Goal: Task Accomplishment & Management: Use online tool/utility

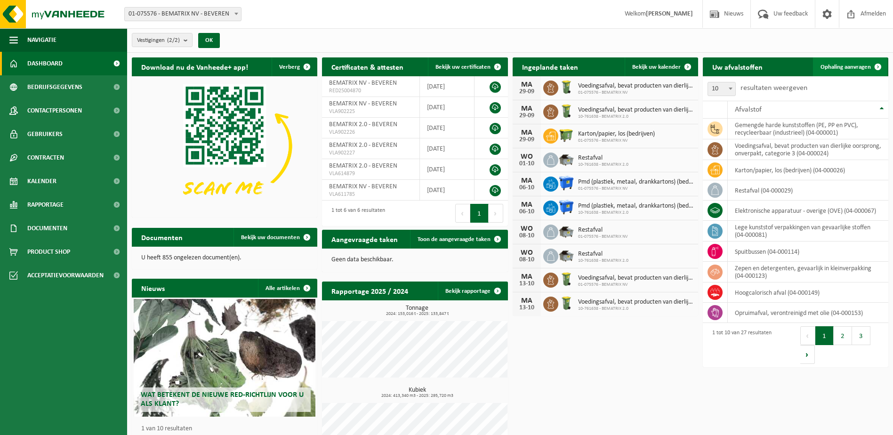
click at [861, 65] on span "Ophaling aanvragen" at bounding box center [845, 67] width 50 height 6
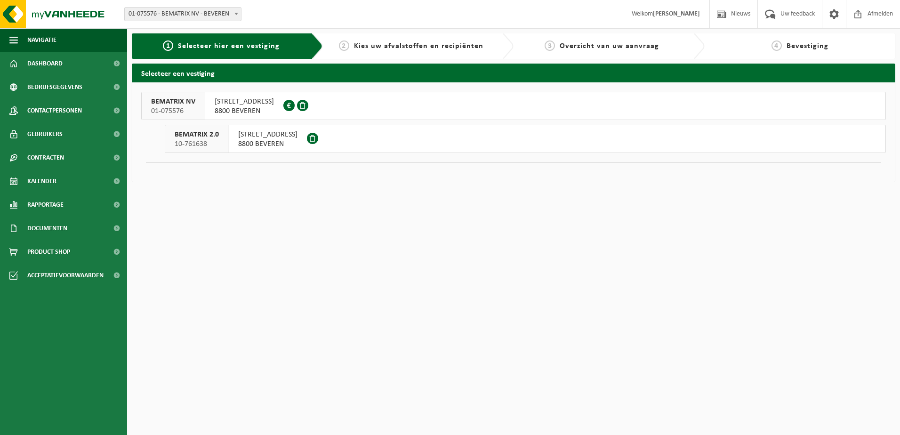
click at [259, 133] on span "[STREET_ADDRESS]" at bounding box center [267, 134] width 59 height 9
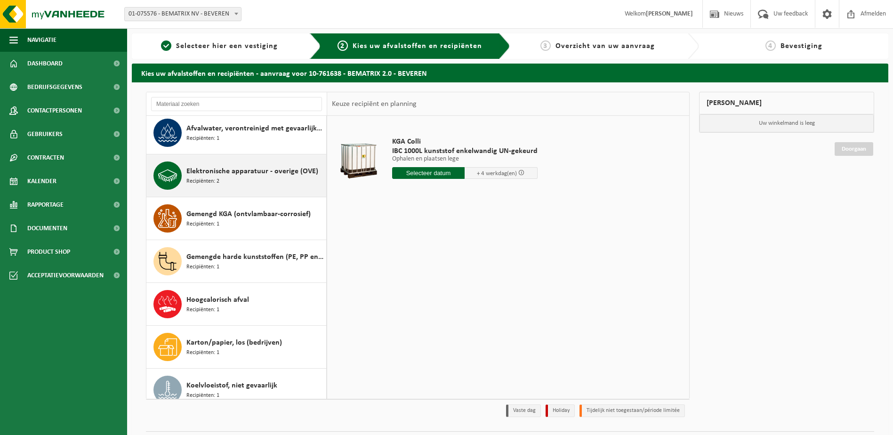
scroll to position [94, 0]
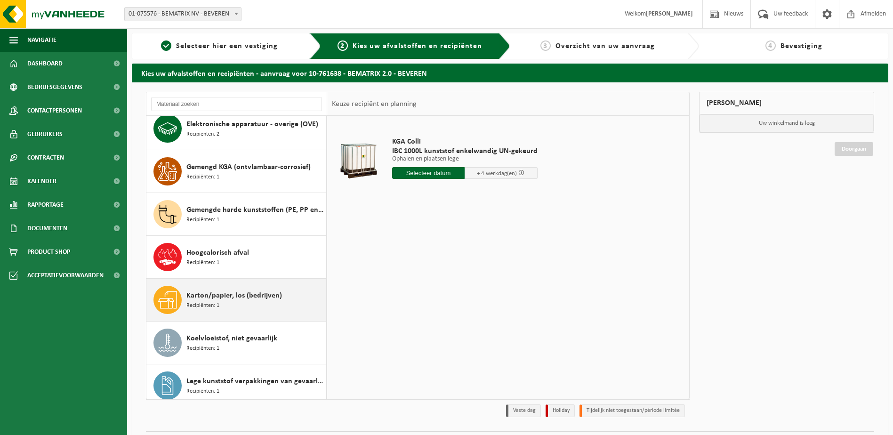
click at [224, 295] on span "Karton/papier, los (bedrijven)" at bounding box center [234, 295] width 96 height 11
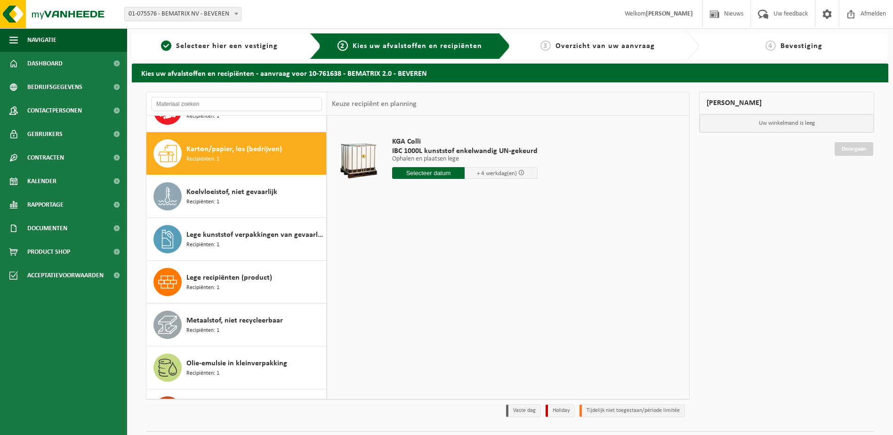
scroll to position [257, 0]
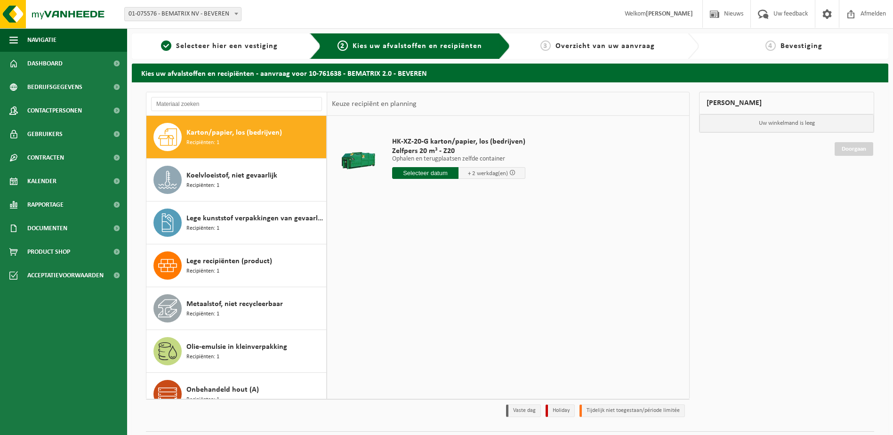
click at [438, 179] on div "HK-XZ-20-G karton/papier, los (bedrijven) Zelfpers 20 m³ - Z20 Ophalen en terug…" at bounding box center [458, 160] width 143 height 65
click at [439, 173] on input "text" at bounding box center [425, 173] width 67 height 12
click at [499, 197] on icon at bounding box center [498, 194] width 15 height 15
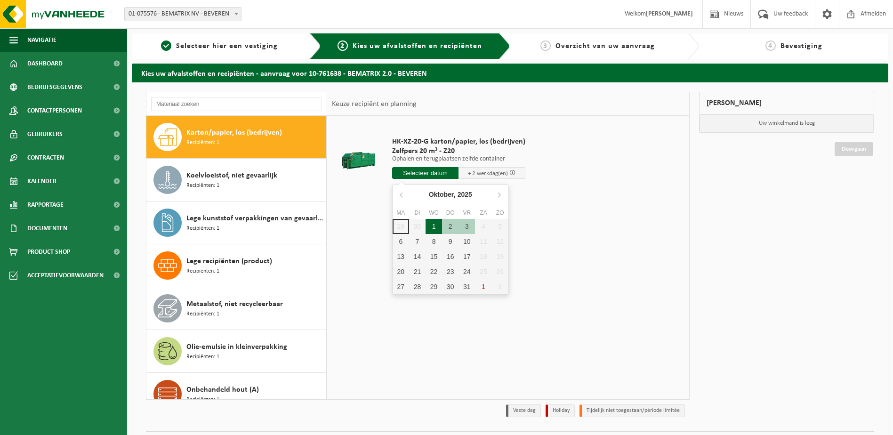
click at [435, 229] on div "1" at bounding box center [433, 226] width 16 height 15
type input "Van 2025-10-01"
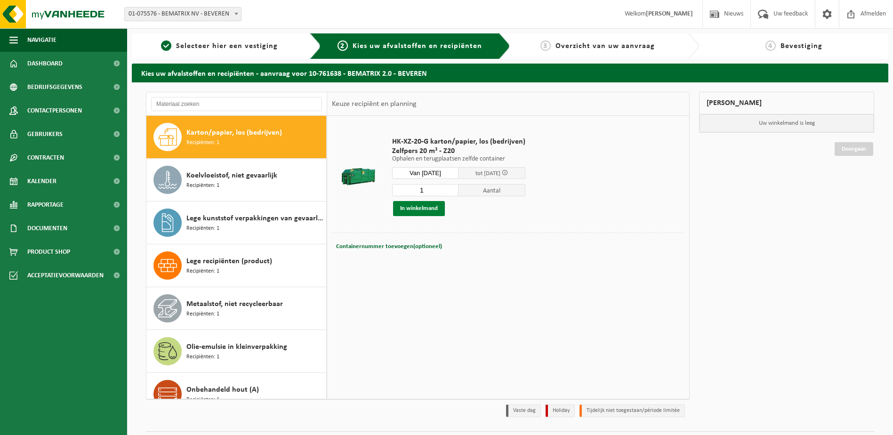
click at [426, 204] on button "In winkelmand" at bounding box center [419, 208] width 52 height 15
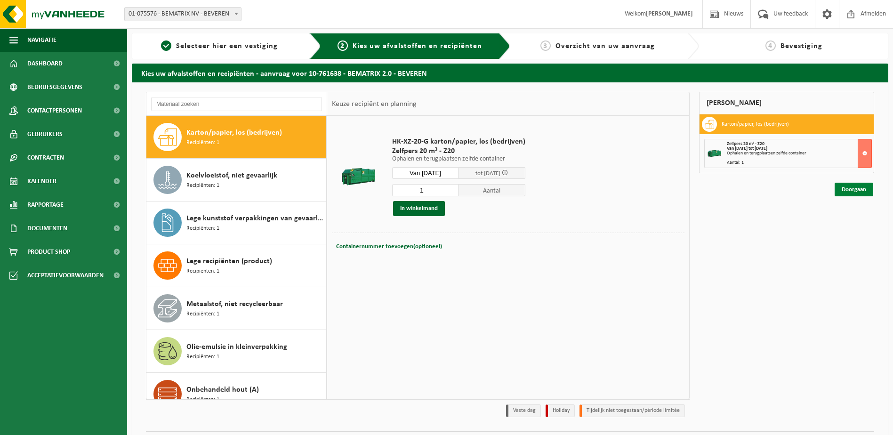
click at [860, 189] on link "Doorgaan" at bounding box center [853, 190] width 39 height 14
